Goal: Find specific page/section: Find specific page/section

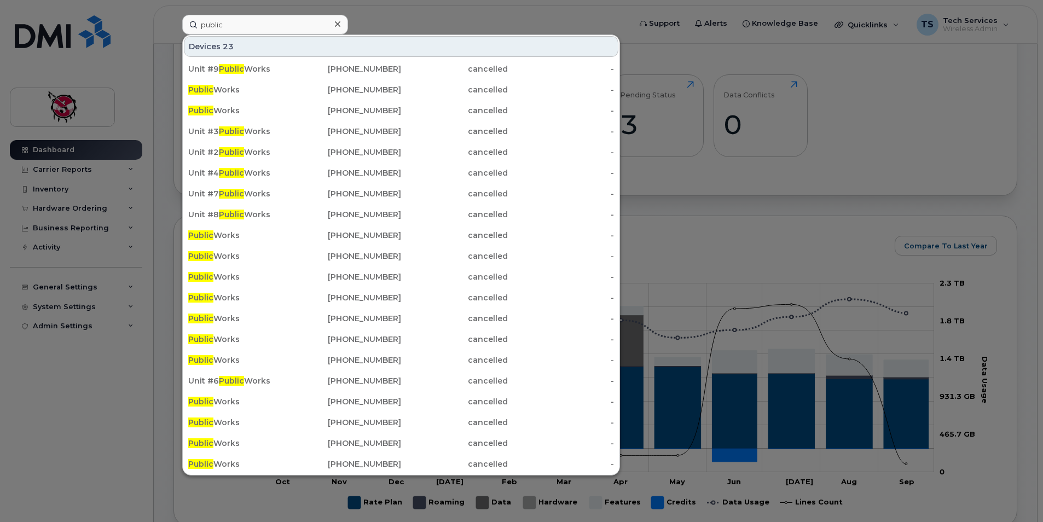
scroll to position [383, 0]
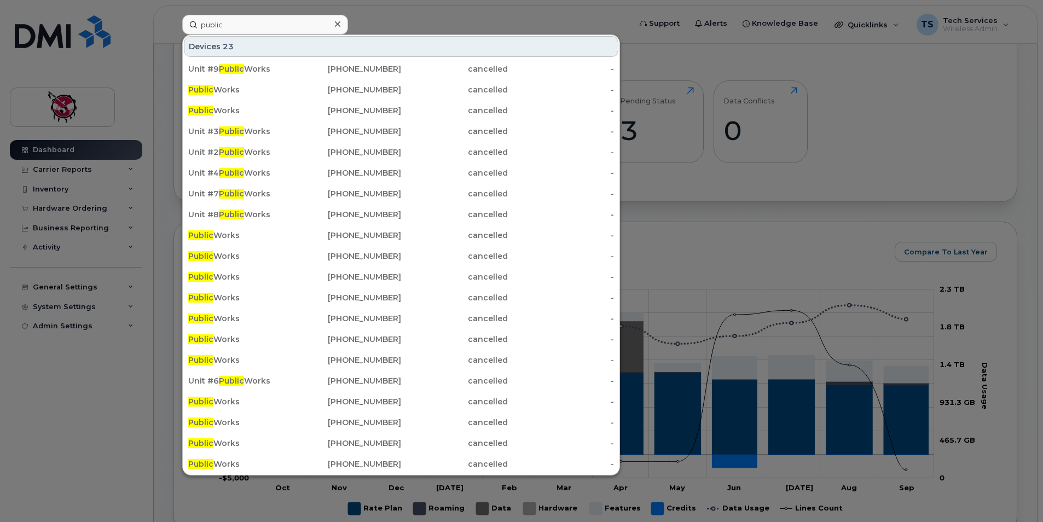
drag, startPoint x: 289, startPoint y: 15, endPoint x: 111, endPoint y: 26, distance: 178.2
click at [174, 26] on div "public Devices 23 Unit #9 Public Works [PHONE_NUMBER] cancelled - Public Works …" at bounding box center [403, 25] width 459 height 20
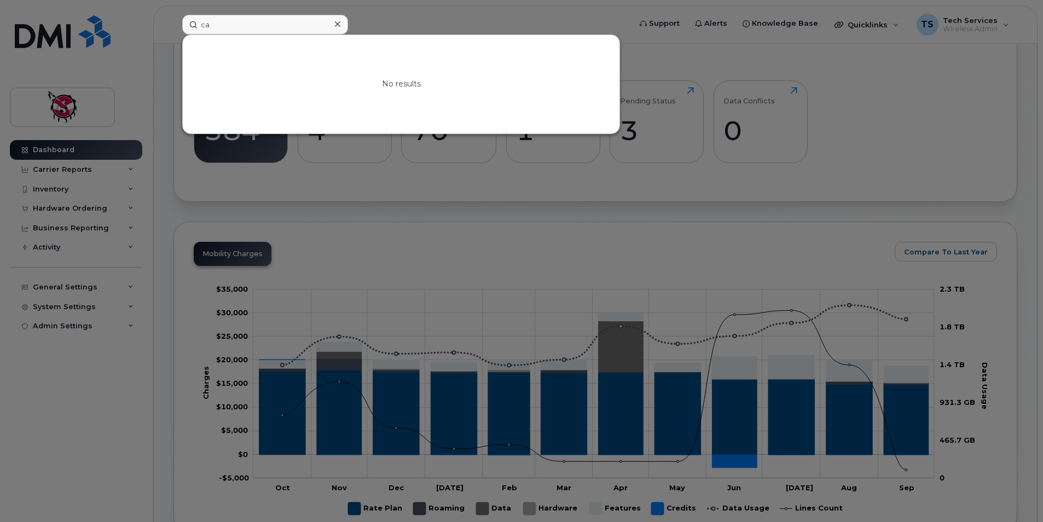
type input "c"
click at [775, 53] on div at bounding box center [521, 261] width 1043 height 522
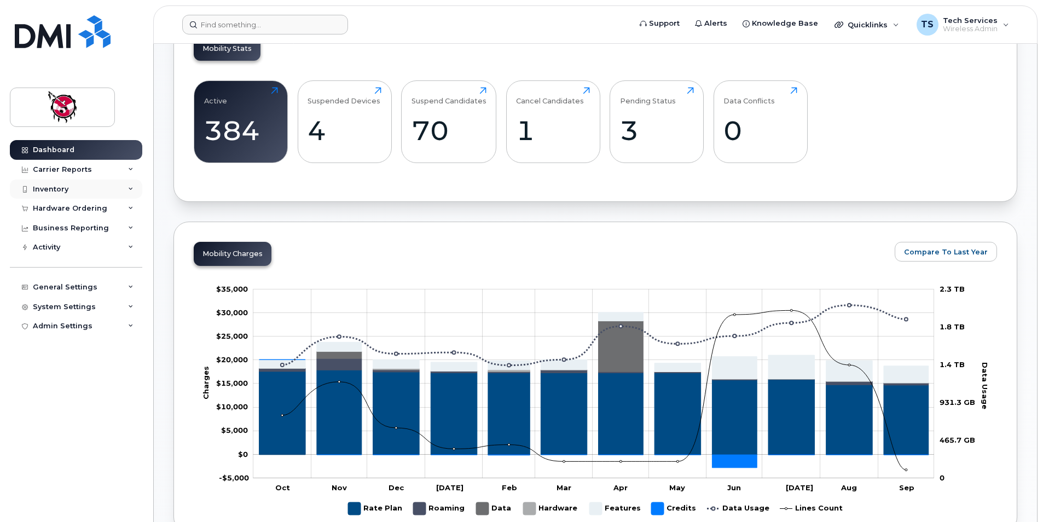
click at [84, 193] on div "Inventory" at bounding box center [76, 190] width 132 height 20
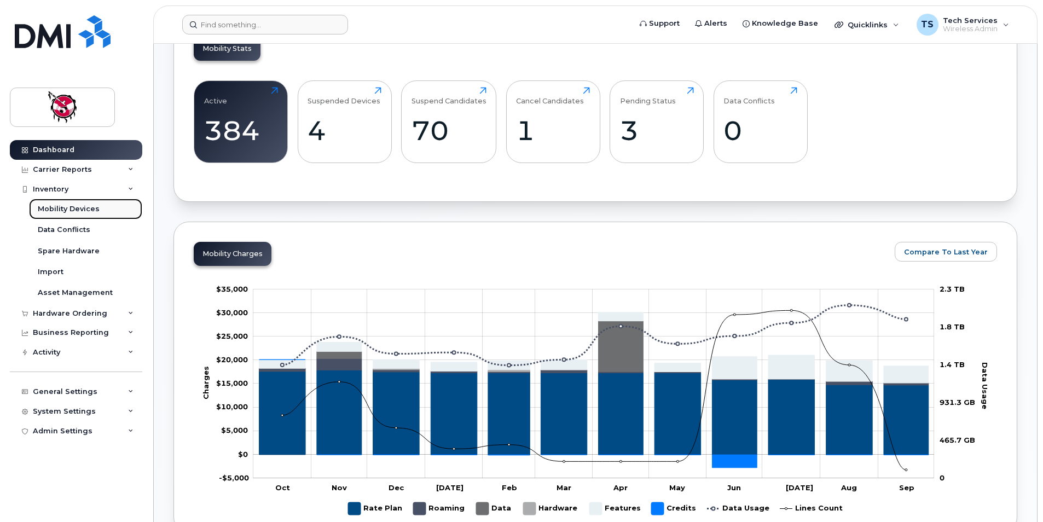
click at [82, 210] on div "Mobility Devices" at bounding box center [69, 209] width 62 height 10
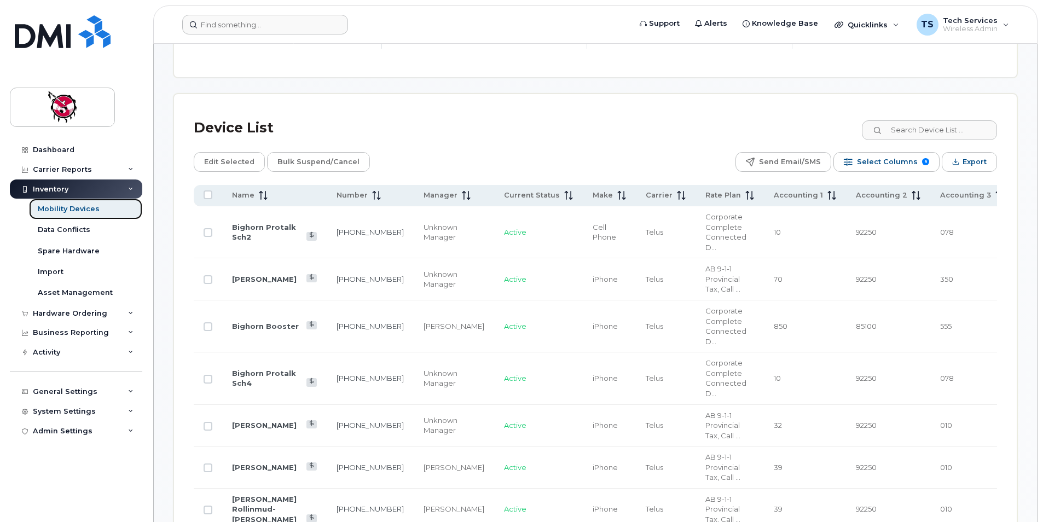
scroll to position [559, 0]
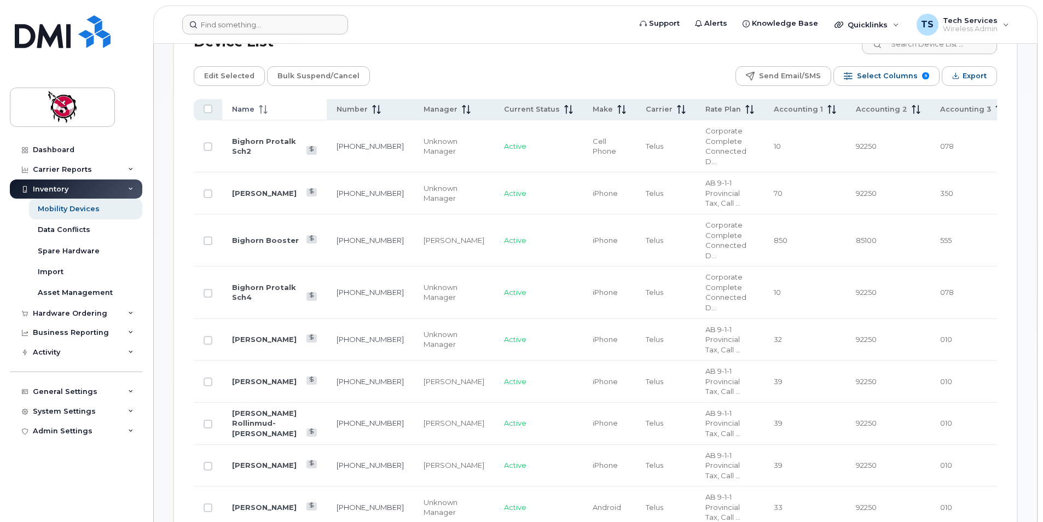
click at [247, 103] on th "Name" at bounding box center [274, 109] width 105 height 21
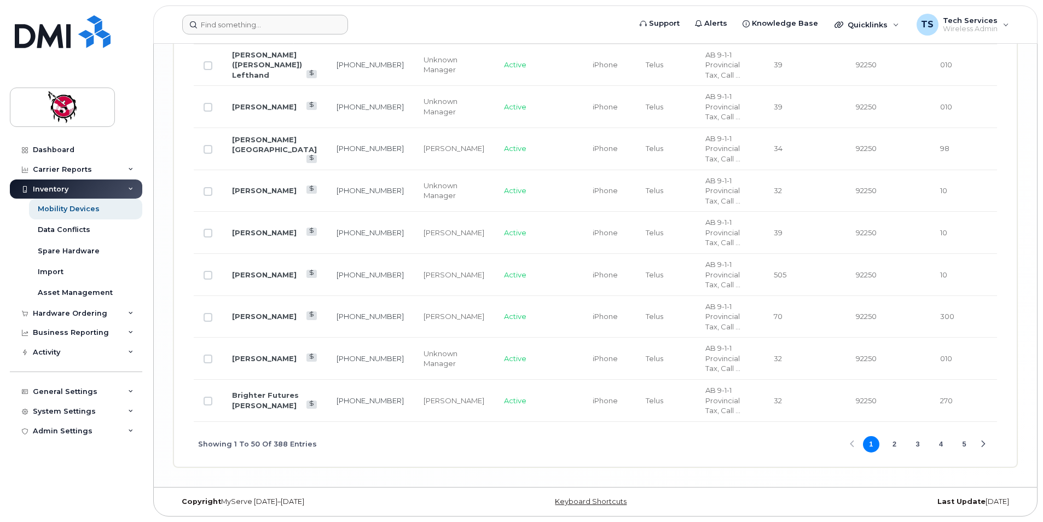
scroll to position [2487, 0]
click at [900, 446] on button "2" at bounding box center [894, 444] width 16 height 16
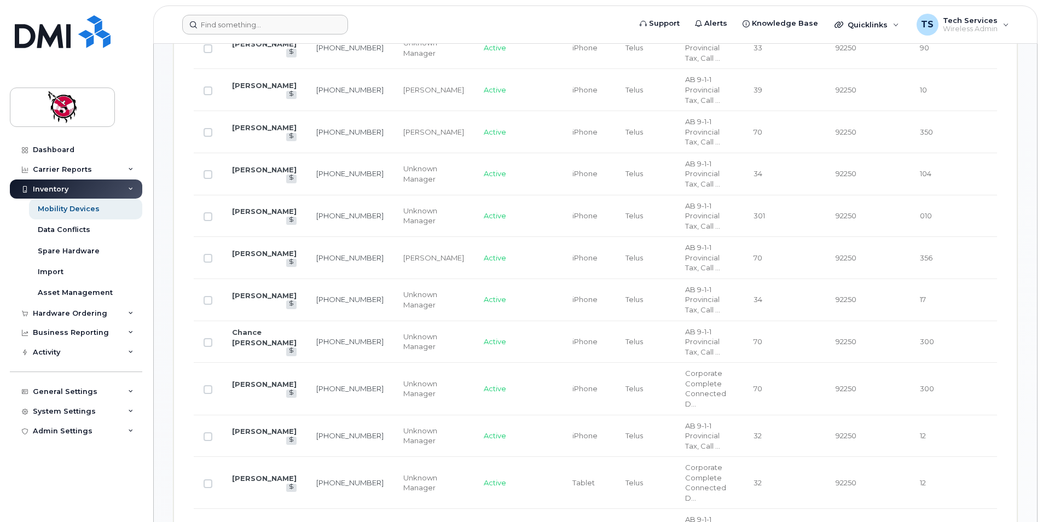
scroll to position [667, 0]
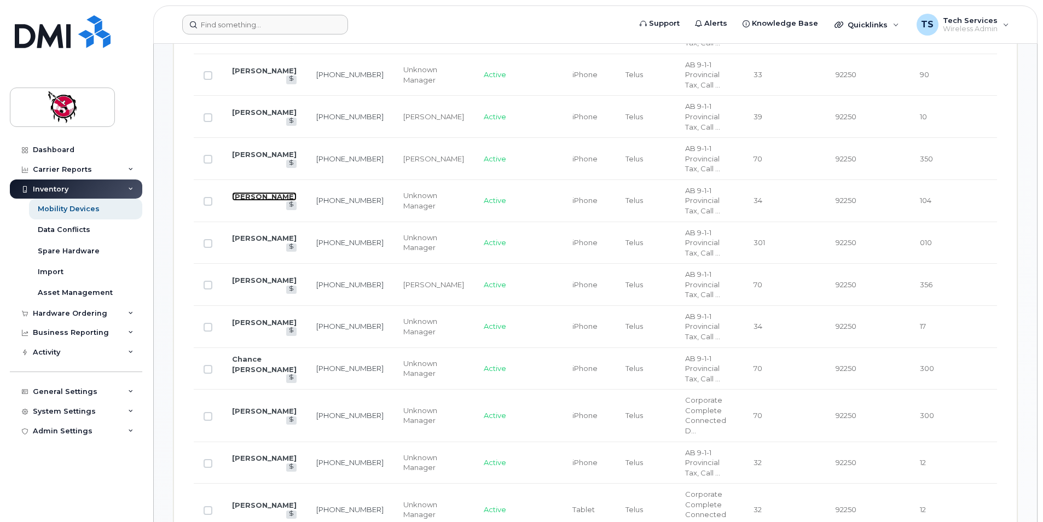
click at [241, 198] on link "[PERSON_NAME]" at bounding box center [264, 196] width 65 height 9
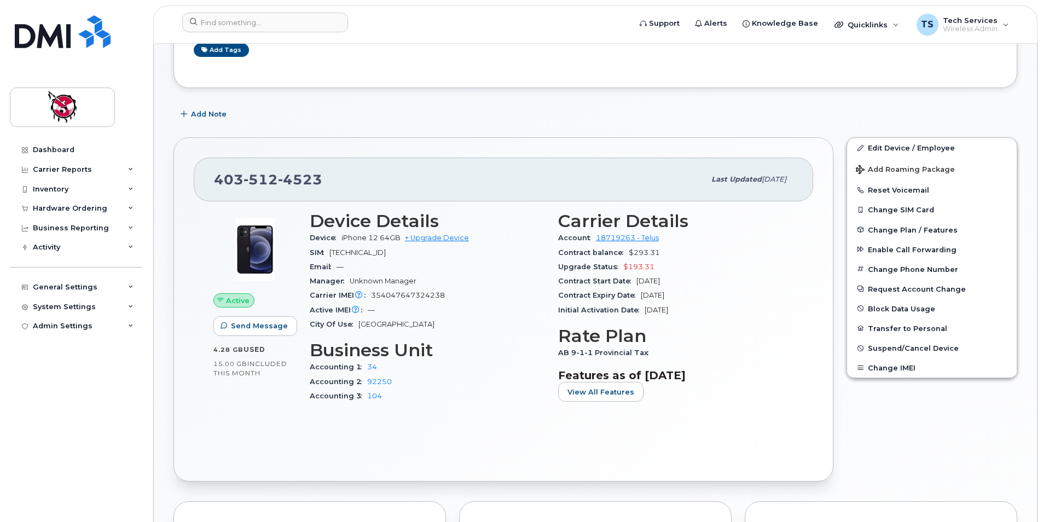
scroll to position [219, 0]
